Goal: Transaction & Acquisition: Purchase product/service

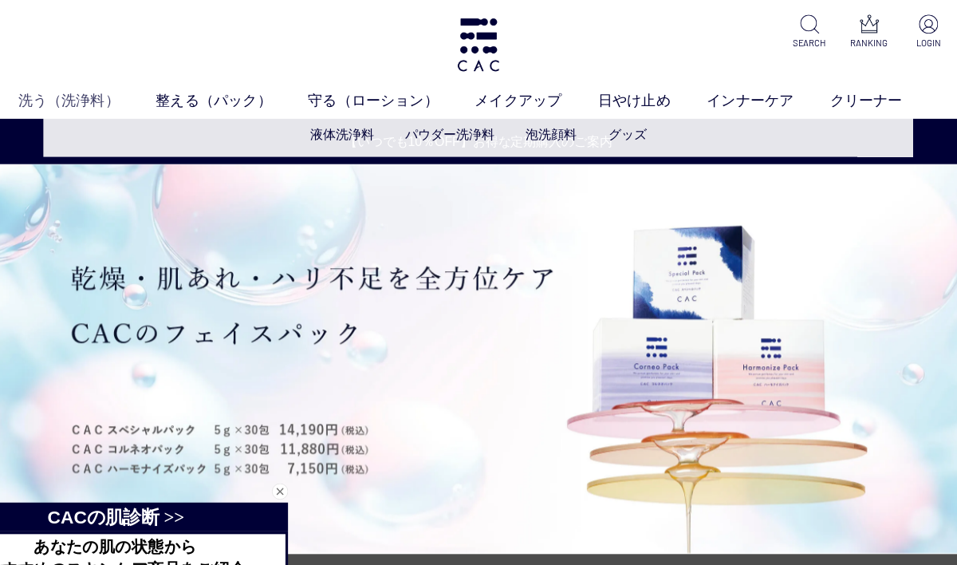
click at [73, 81] on link "洗う（洗浄料）" at bounding box center [133, 88] width 121 height 19
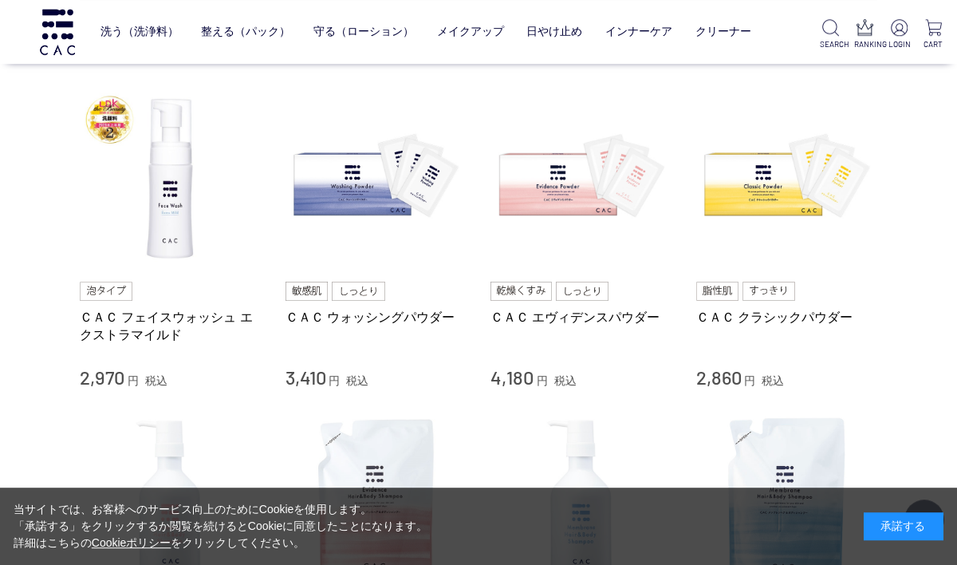
scroll to position [331, 0]
click at [577, 207] on img at bounding box center [582, 179] width 182 height 182
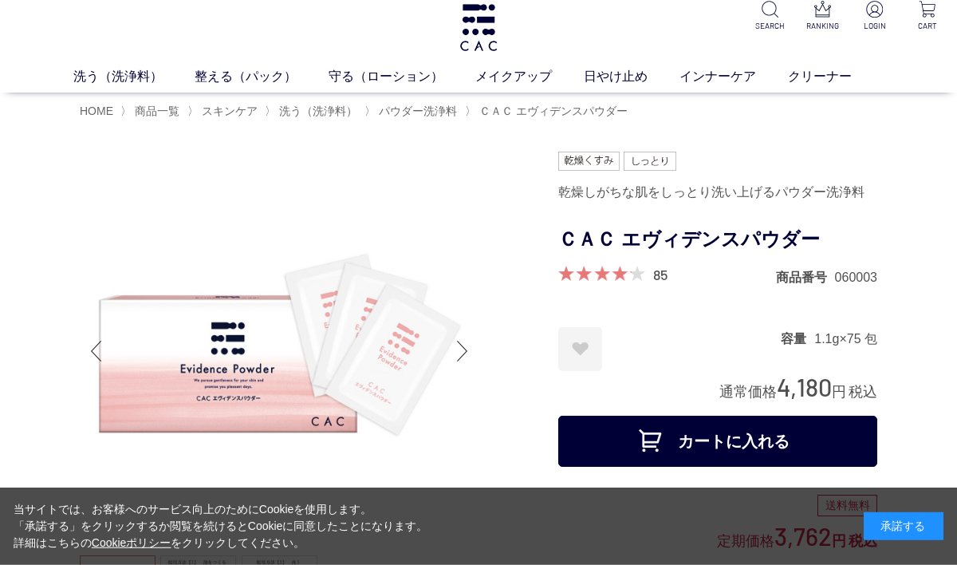
scroll to position [14, 0]
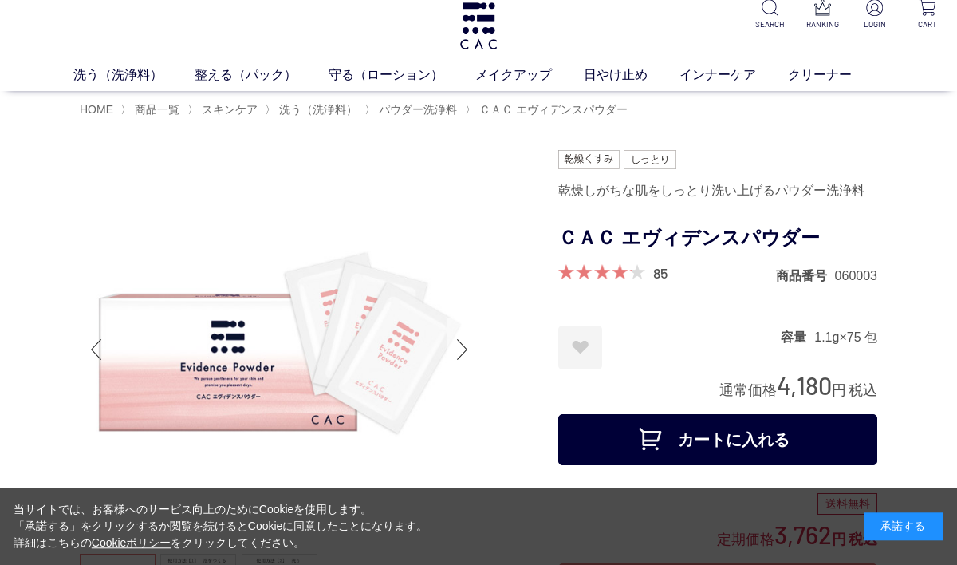
click at [472, 350] on div "Next slide" at bounding box center [463, 350] width 32 height 64
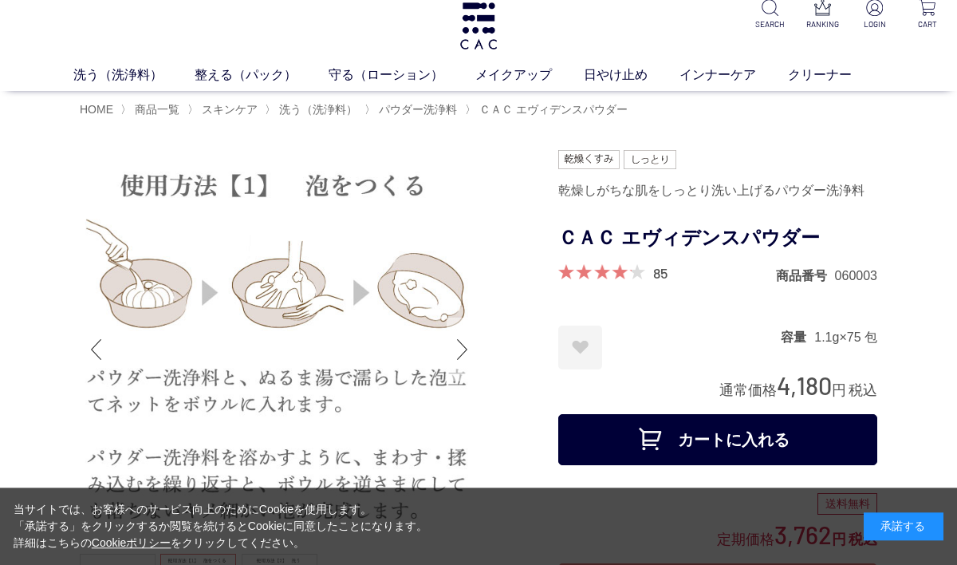
click at [468, 361] on div "Next slide" at bounding box center [463, 350] width 32 height 64
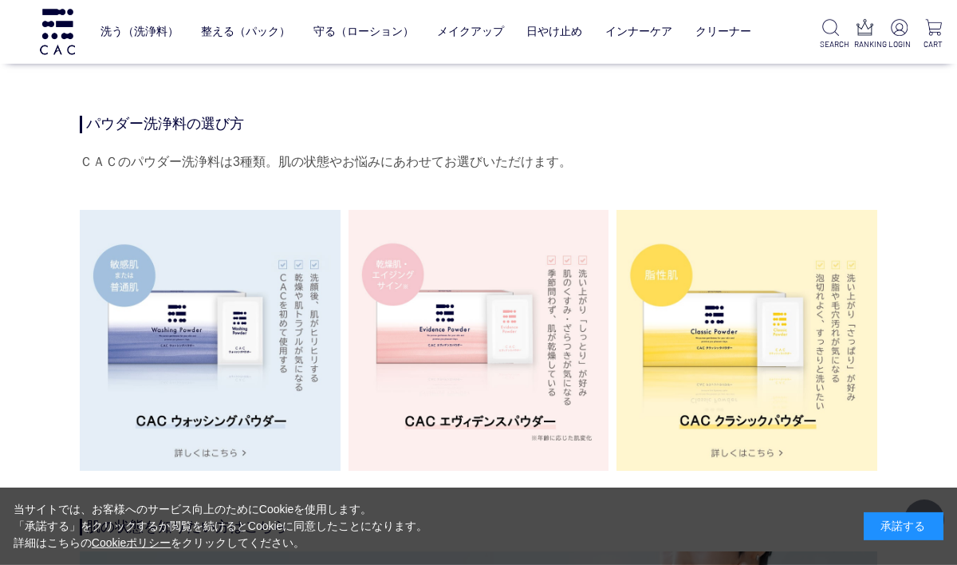
scroll to position [2580, 0]
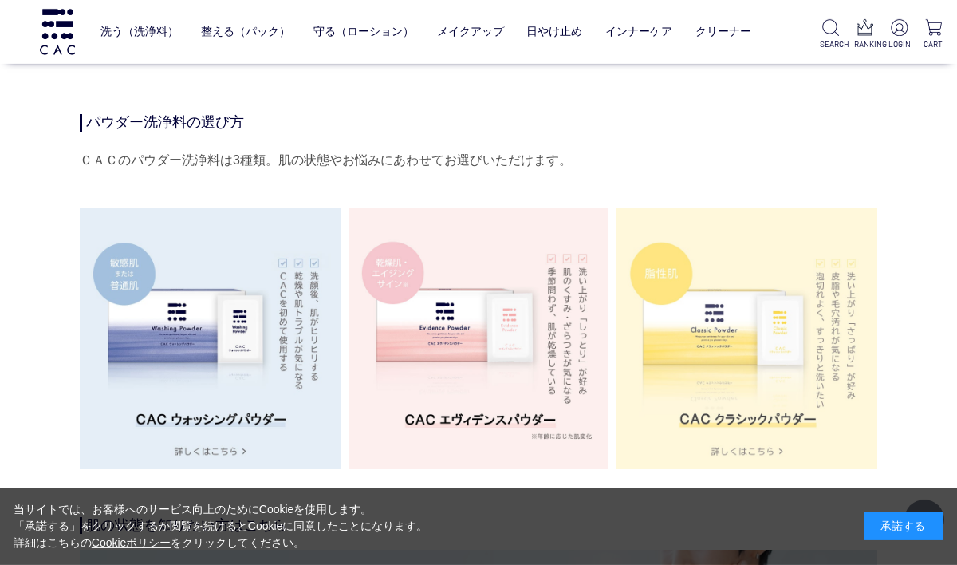
click at [755, 462] on img at bounding box center [747, 338] width 261 height 261
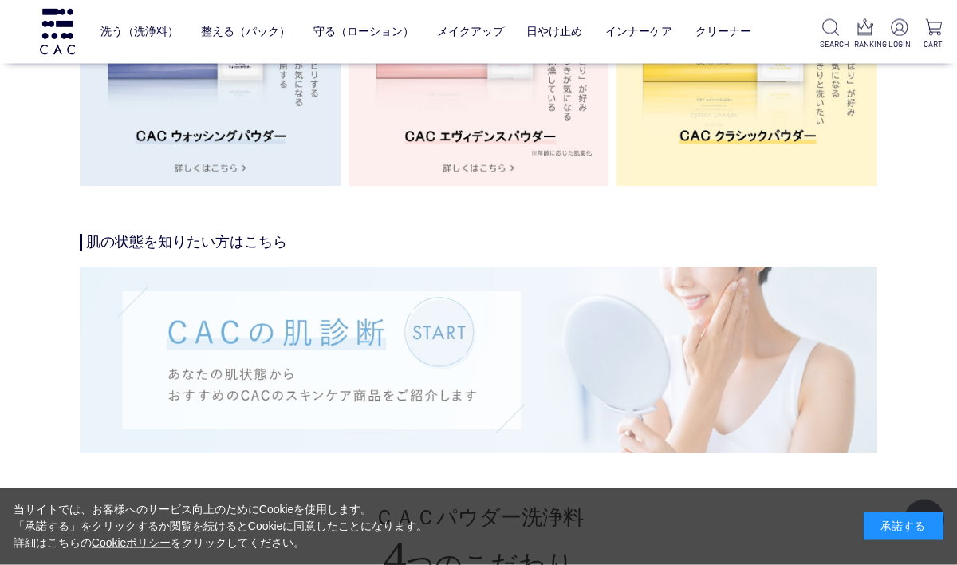
scroll to position [2826, 0]
click at [435, 349] on img at bounding box center [479, 359] width 798 height 186
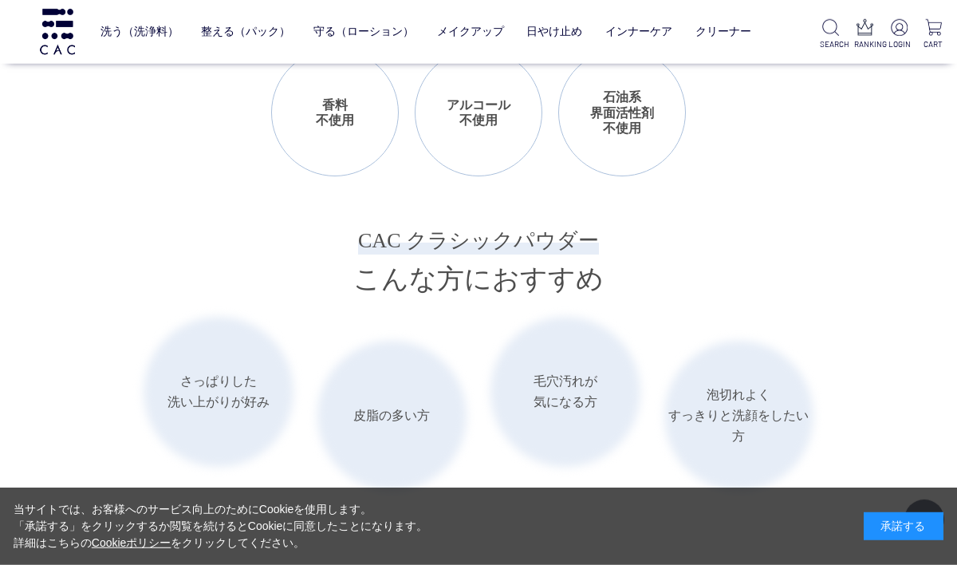
scroll to position [2048, 0]
click at [369, 41] on link "守る（ローション）" at bounding box center [364, 31] width 101 height 37
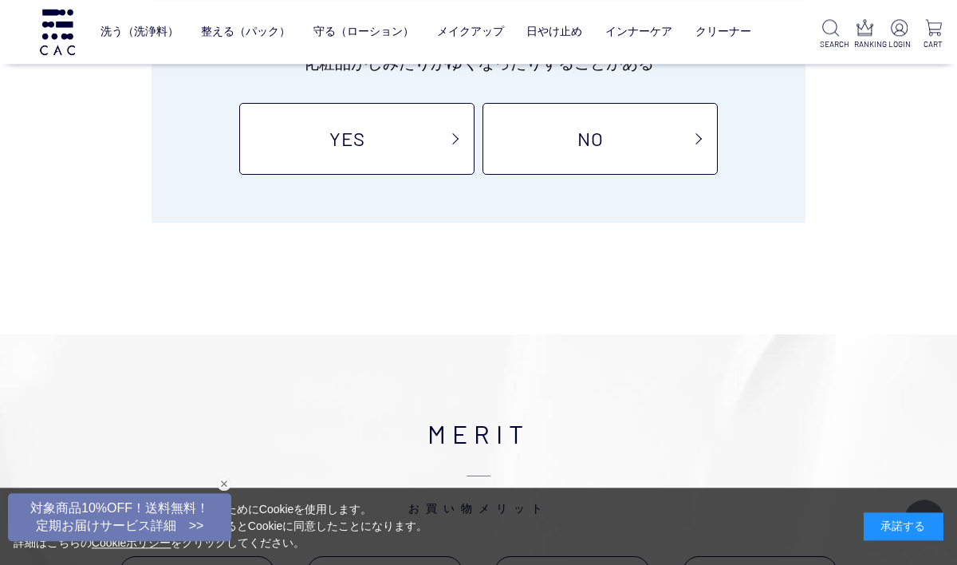
scroll to position [297, 0]
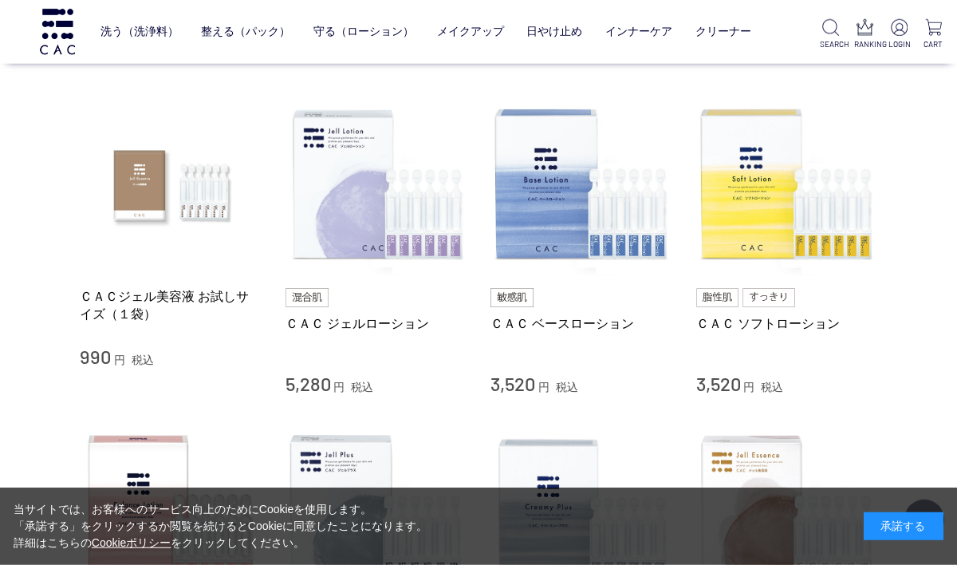
scroll to position [300, 0]
click at [221, 298] on link "ＣＡＣジェル美容液 お試しサイズ（１袋）" at bounding box center [171, 304] width 182 height 34
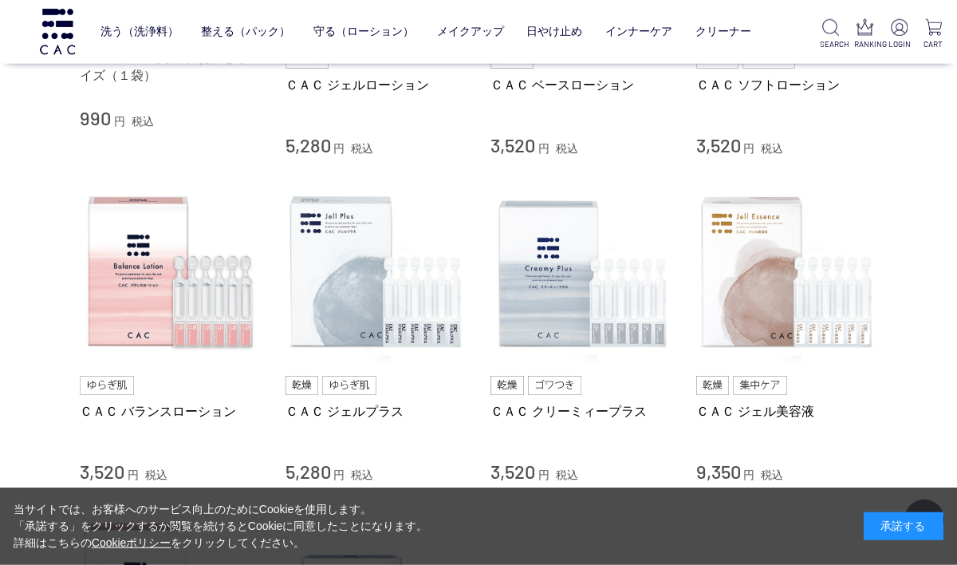
scroll to position [547, 0]
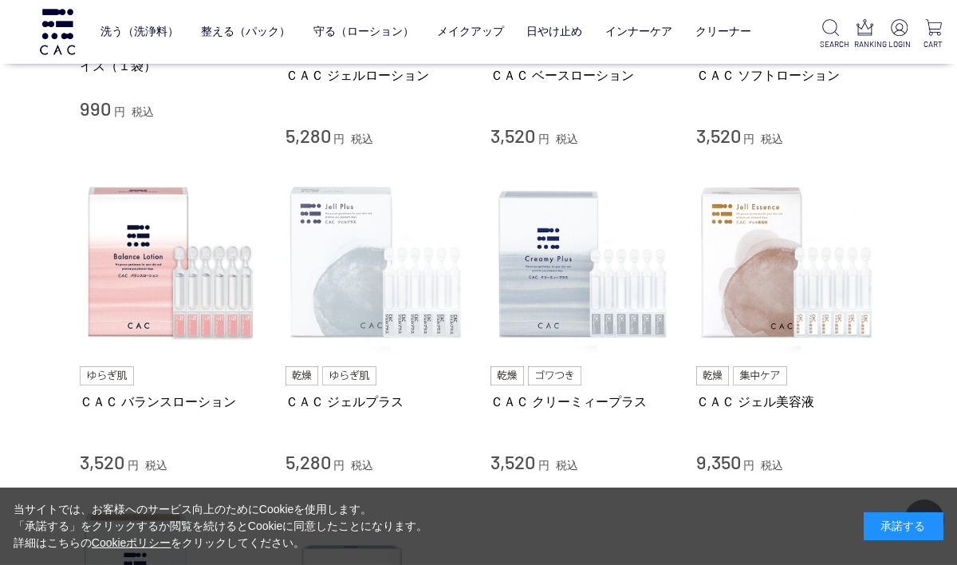
click at [355, 273] on img at bounding box center [377, 263] width 182 height 182
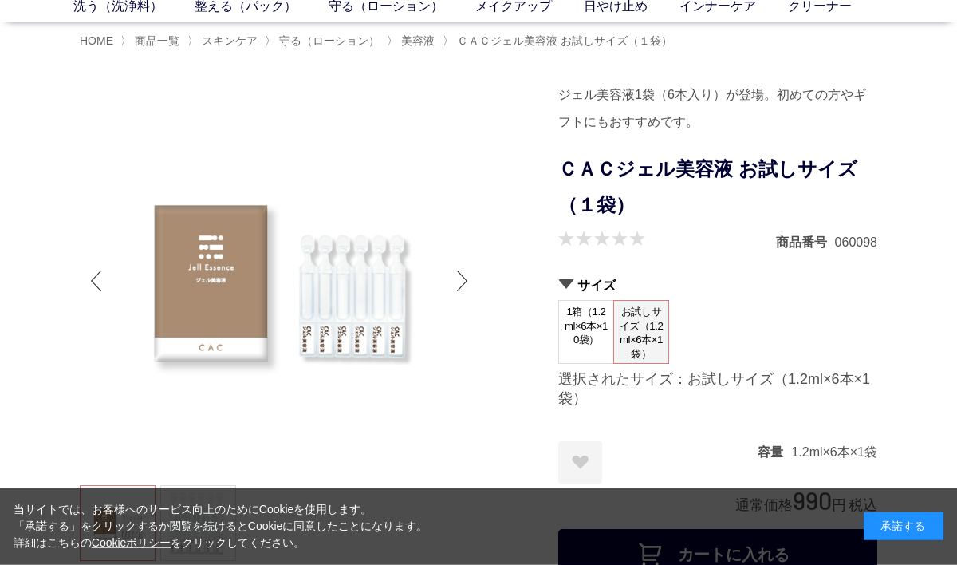
scroll to position [84, 0]
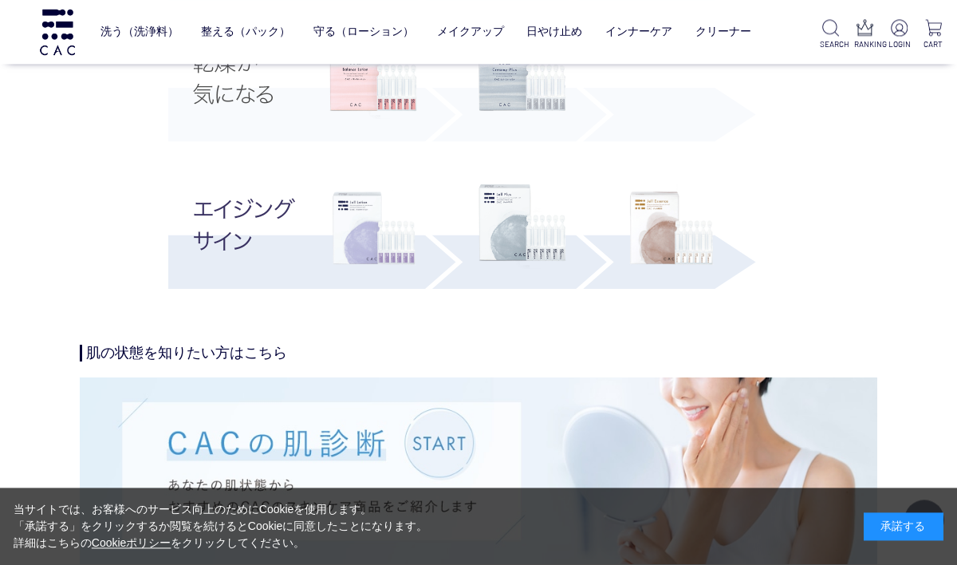
scroll to position [3298, 0]
click at [665, 238] on img at bounding box center [672, 228] width 88 height 88
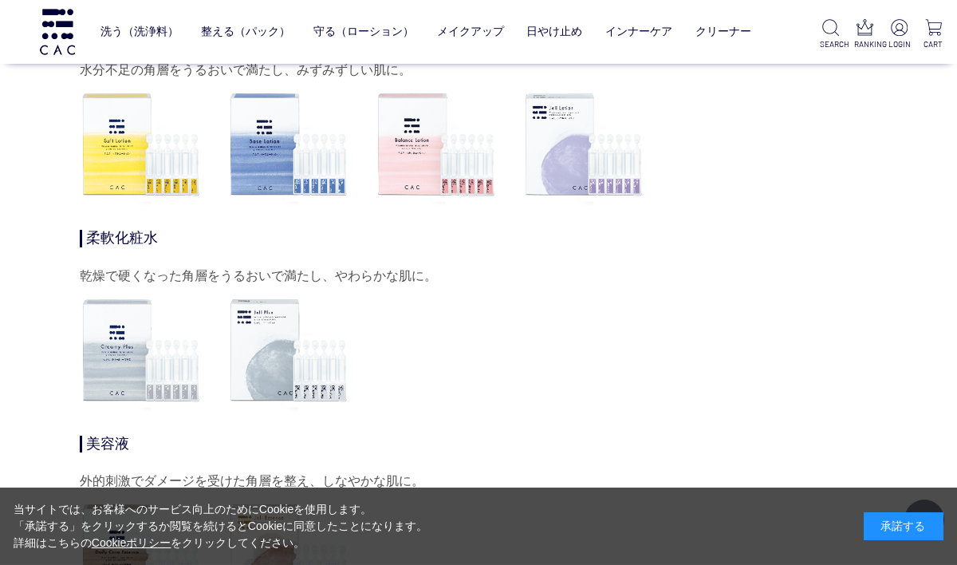
scroll to position [5757, 0]
